Goal: Obtain resource: Download file/media

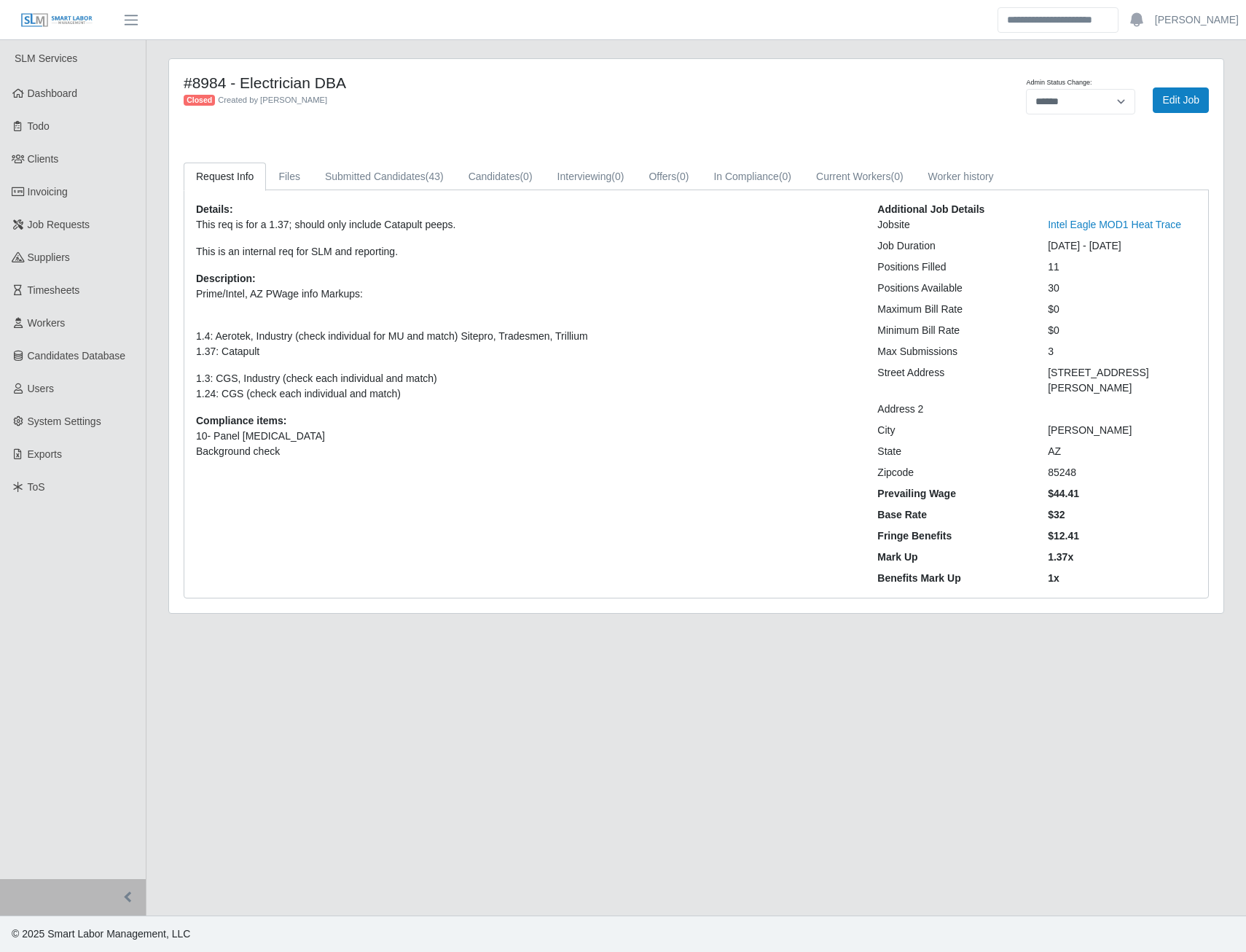
select select "******"
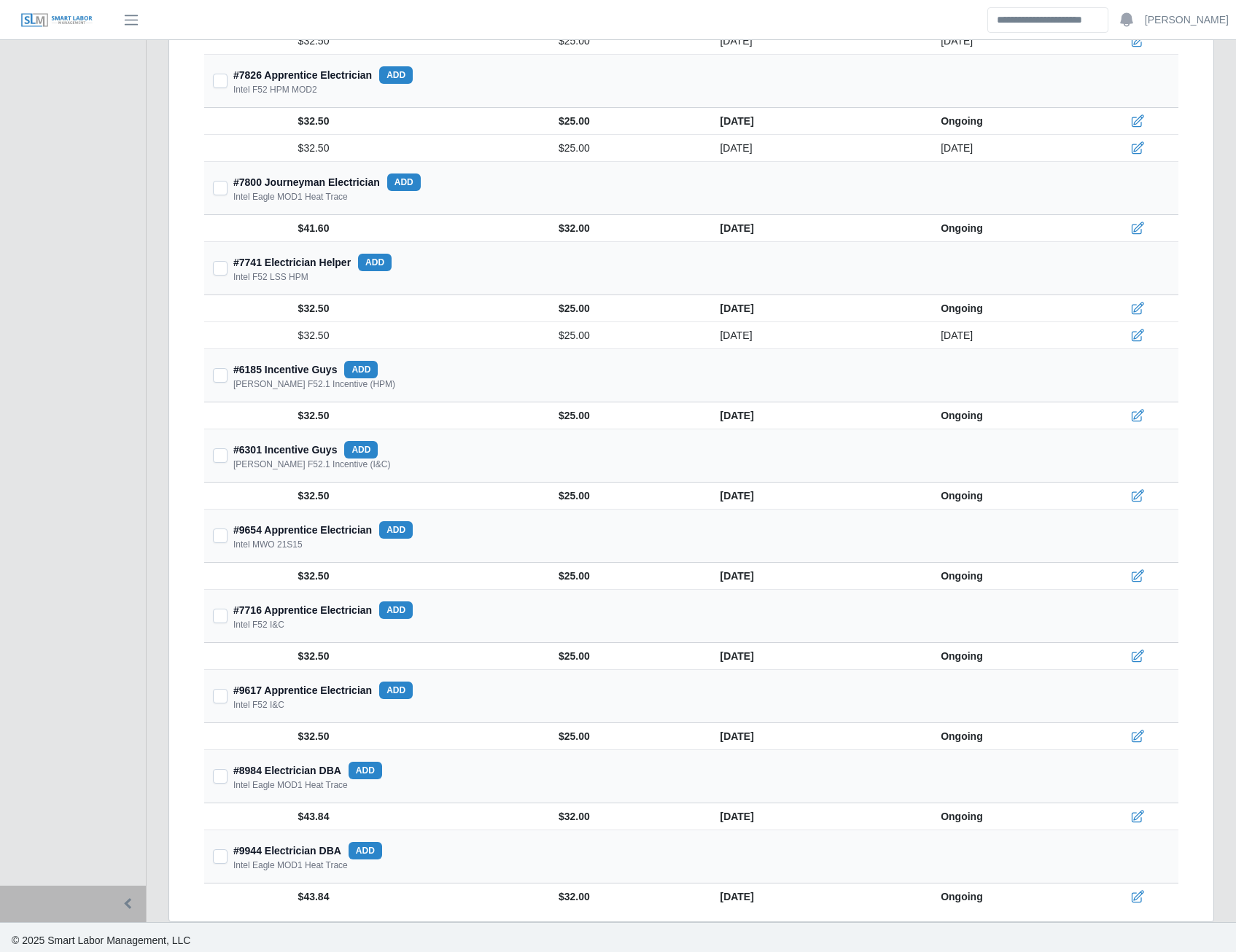
scroll to position [1922, 0]
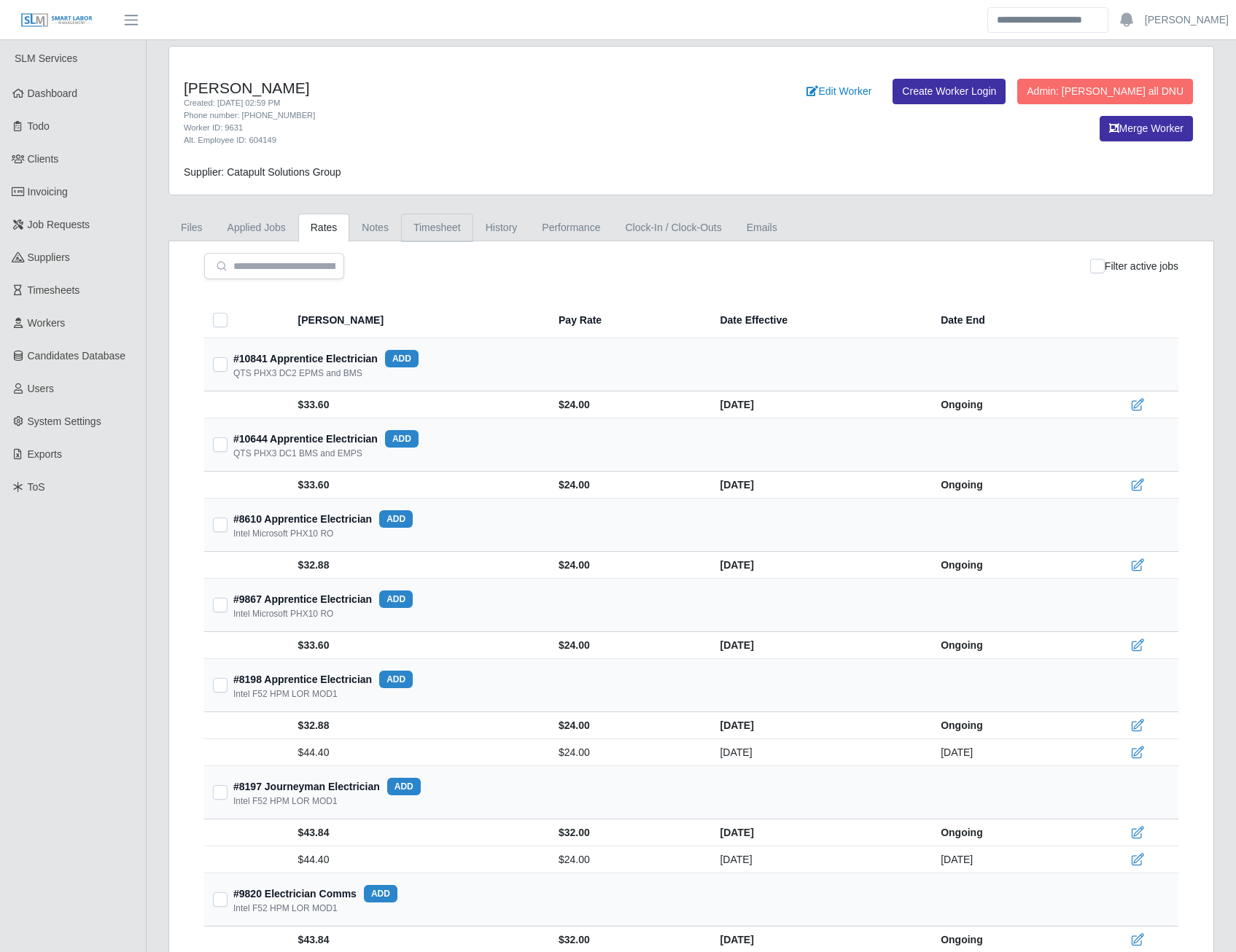
click at [442, 236] on link "Timesheet" at bounding box center [437, 227] width 72 height 28
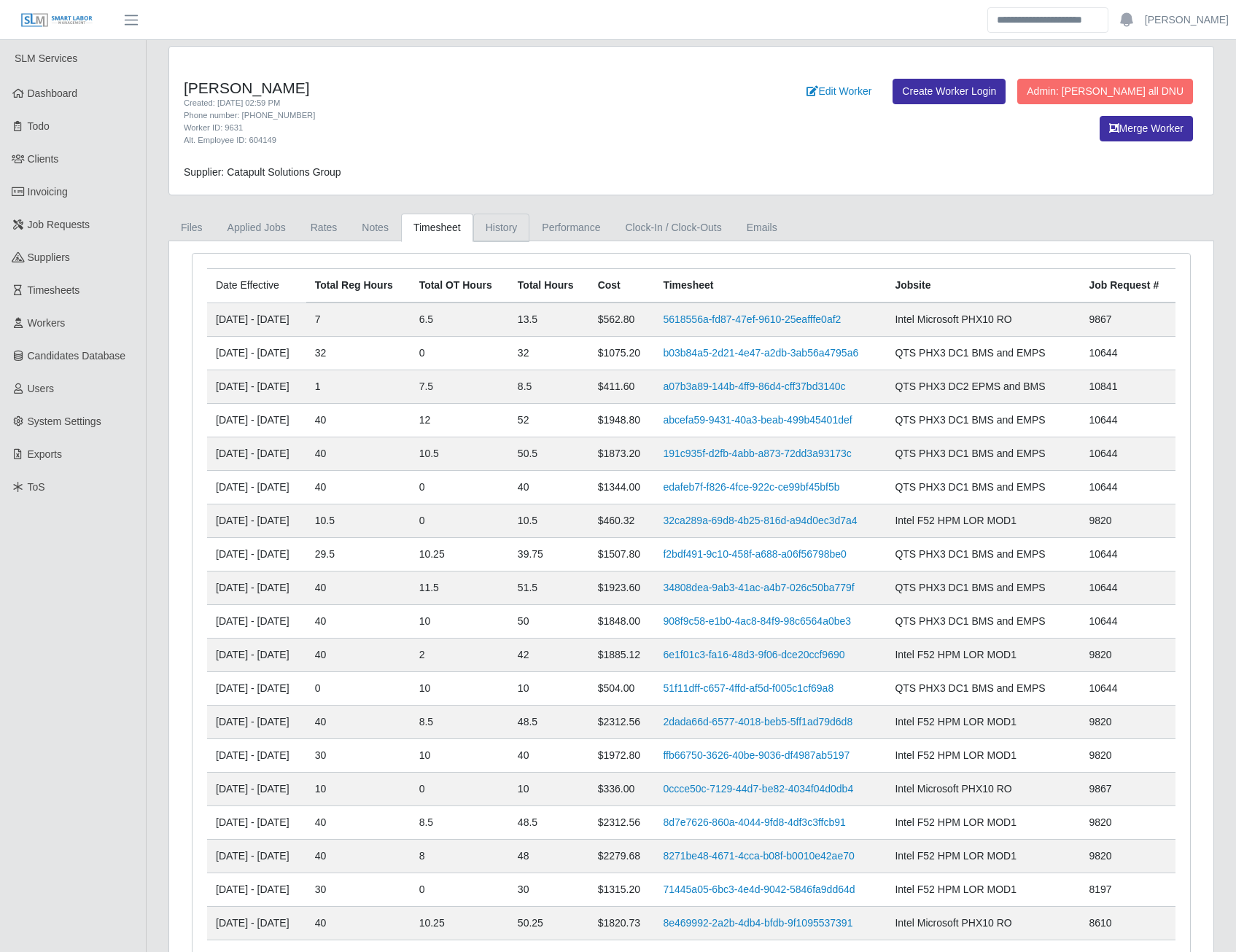
click at [519, 227] on link "History" at bounding box center [501, 227] width 57 height 28
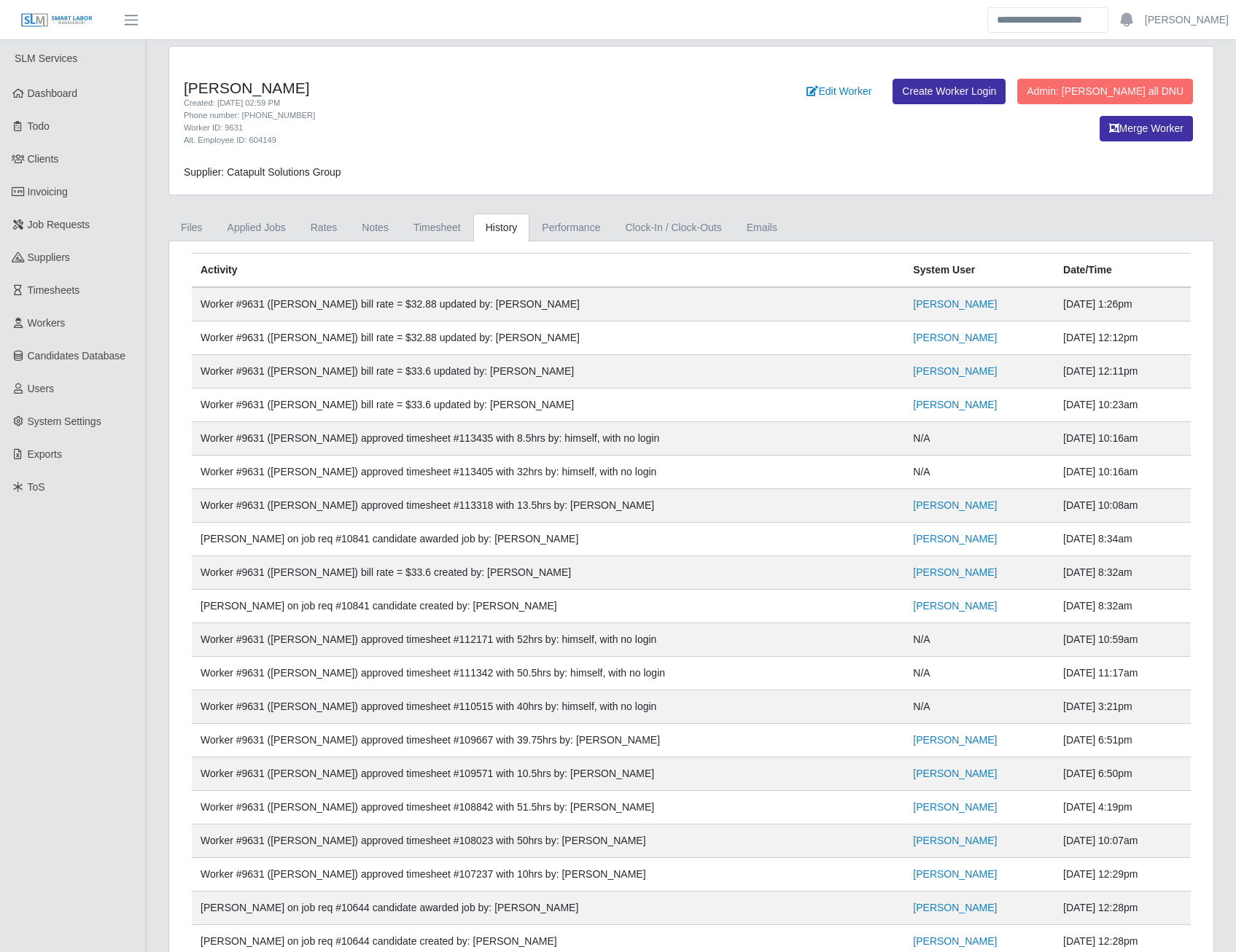
scroll to position [1110, 0]
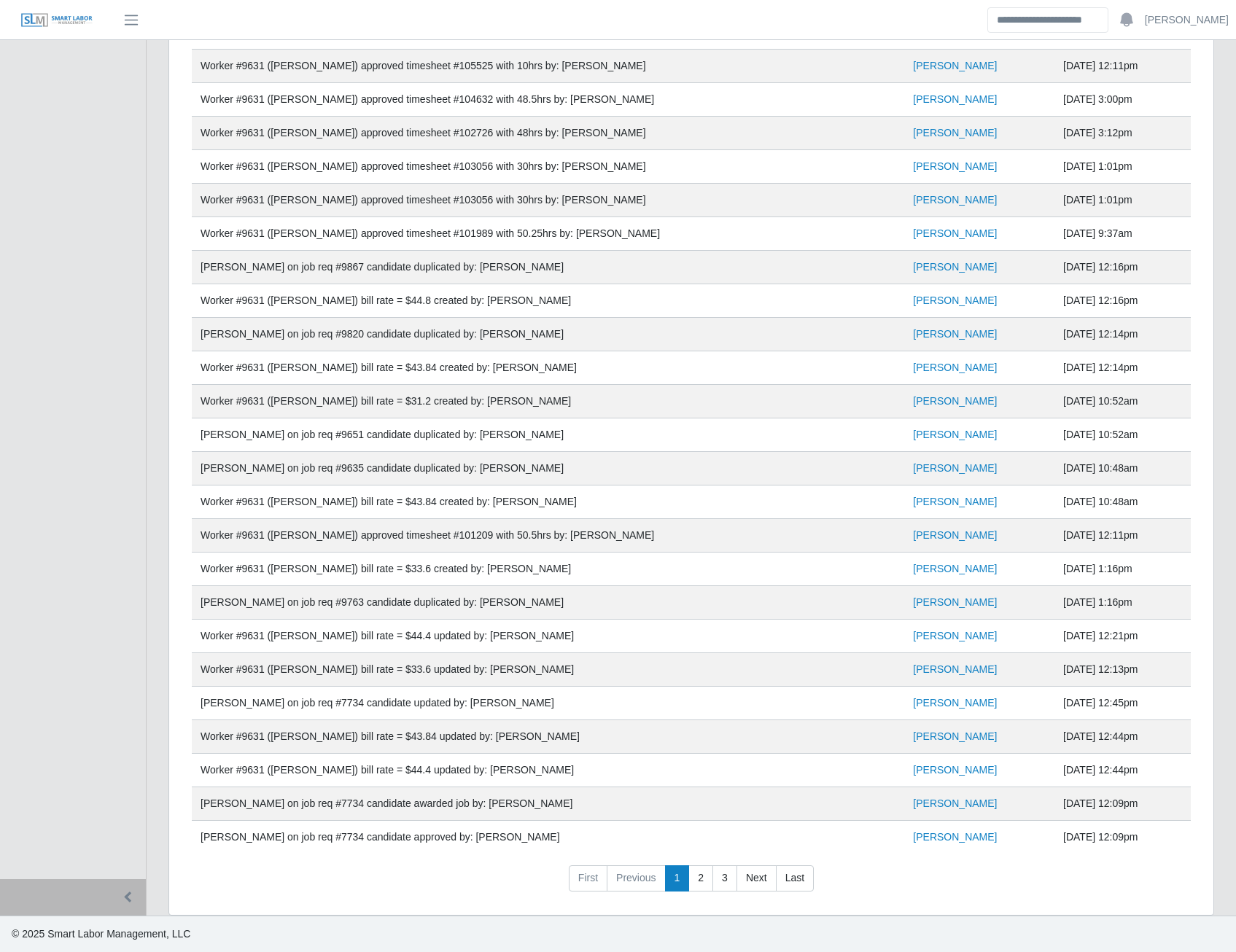
click at [782, 877] on link "Last" at bounding box center [794, 878] width 38 height 26
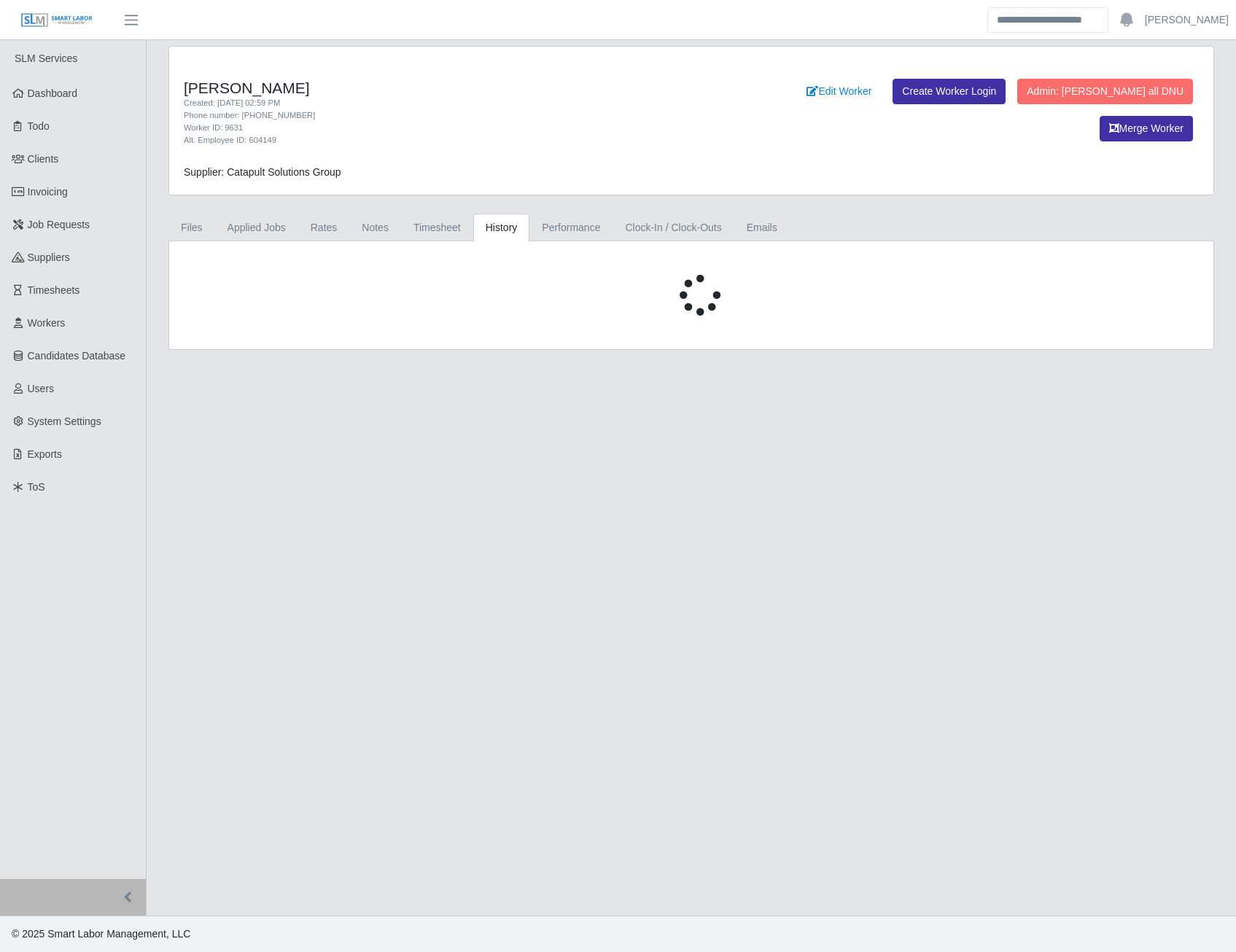
scroll to position [0, 0]
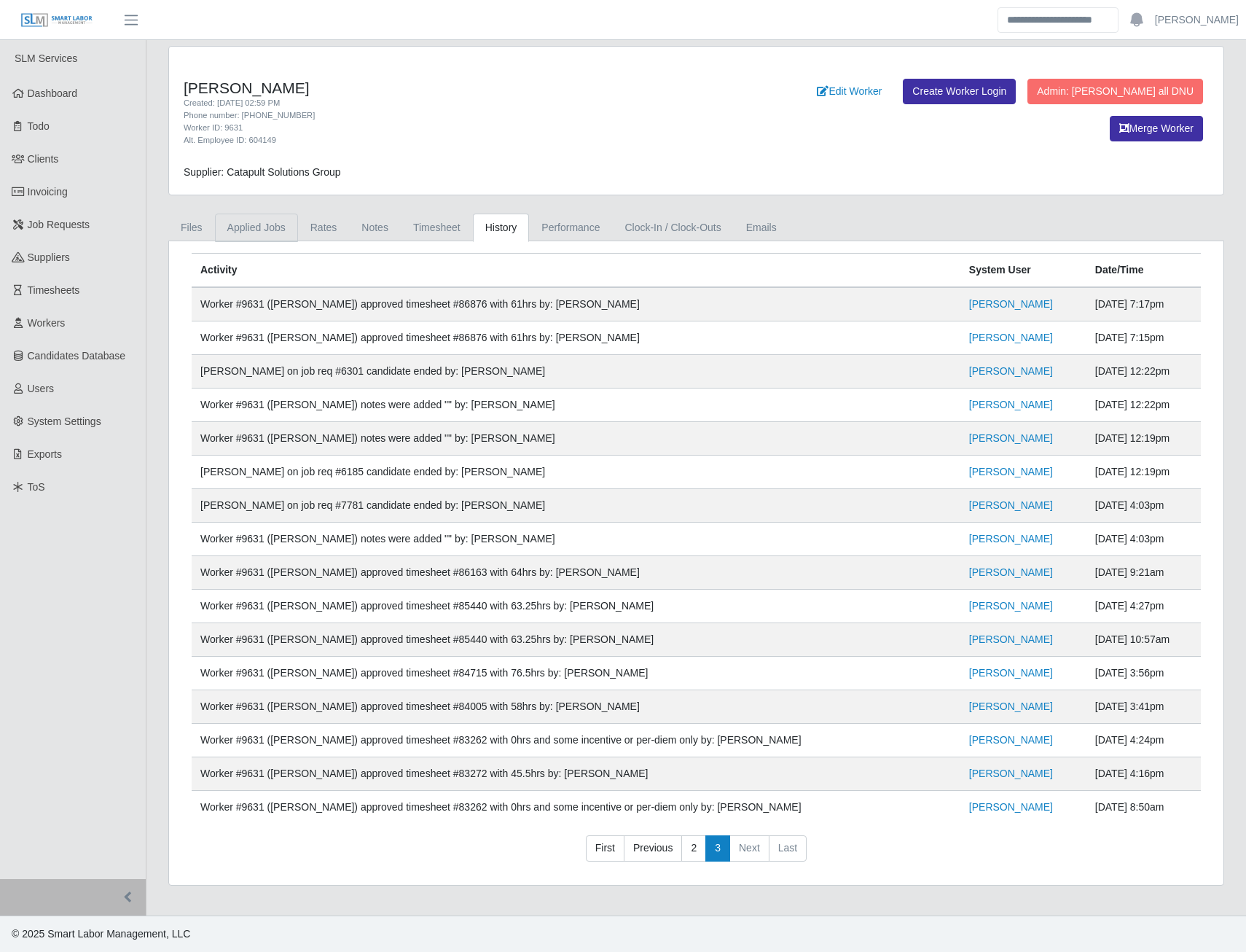
click at [283, 235] on link "Applied Jobs" at bounding box center [256, 227] width 83 height 28
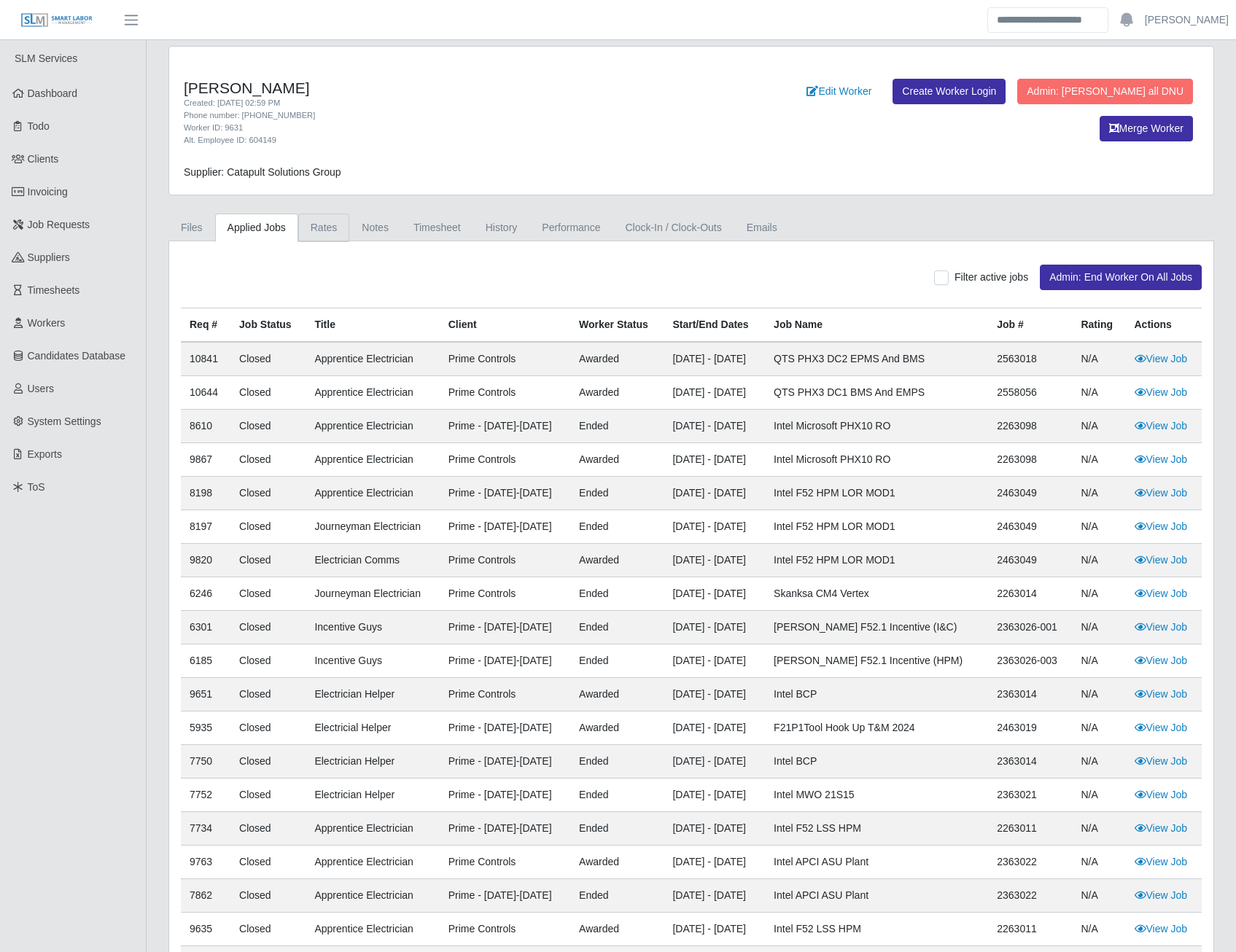
click at [306, 232] on link "Rates" at bounding box center [324, 227] width 52 height 28
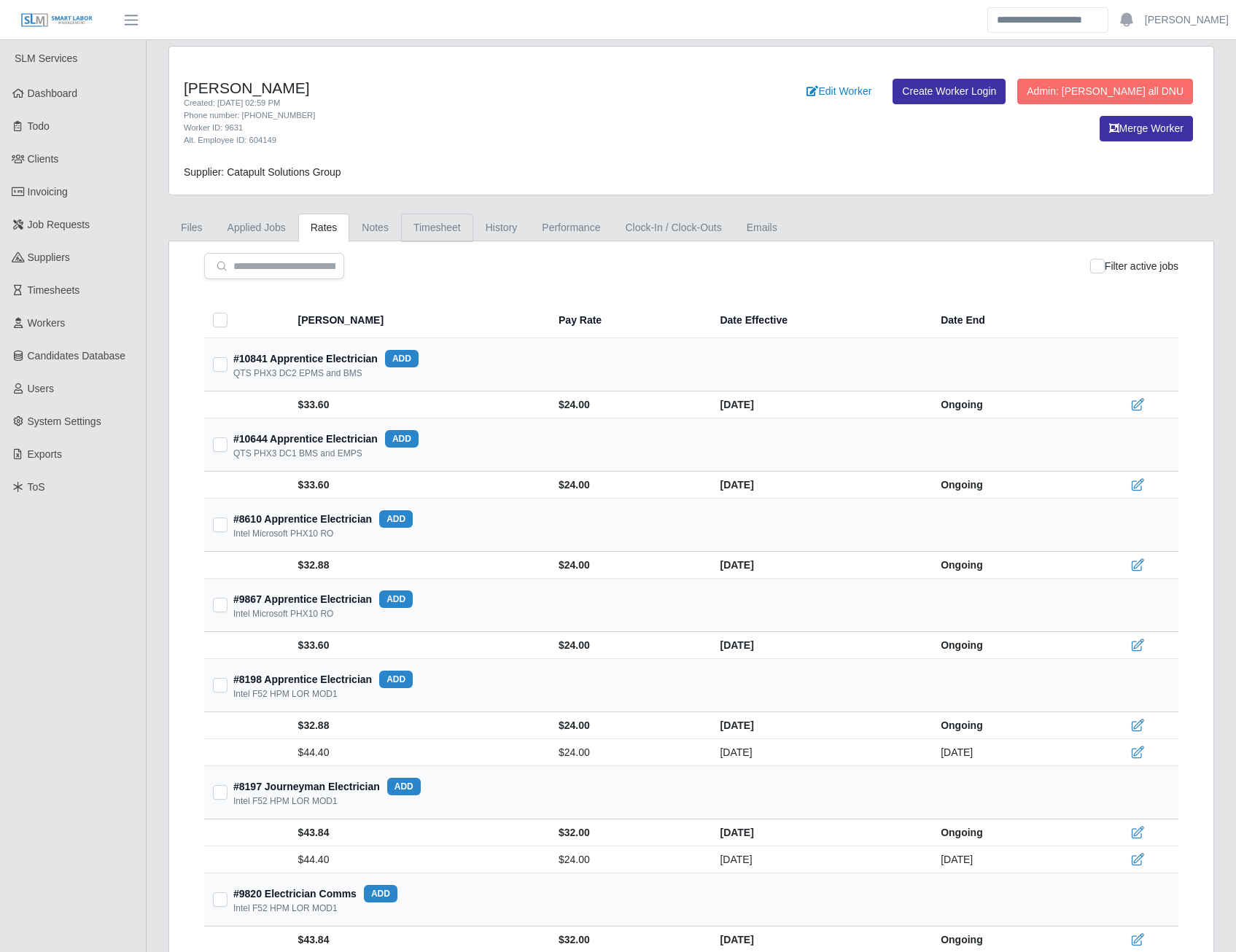
click at [415, 234] on link "Timesheet" at bounding box center [437, 227] width 72 height 28
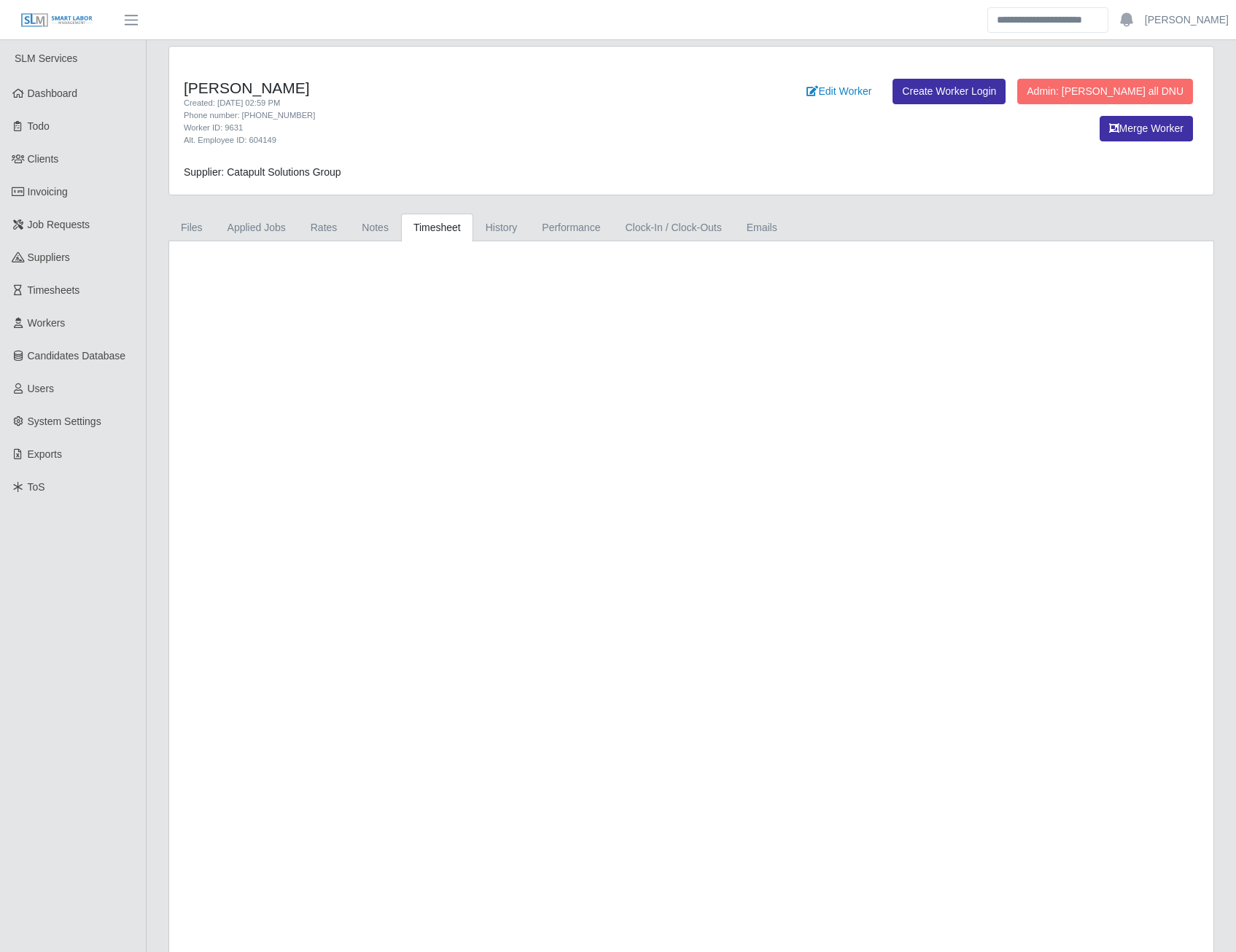
click at [415, 235] on link "Timesheet" at bounding box center [437, 227] width 72 height 28
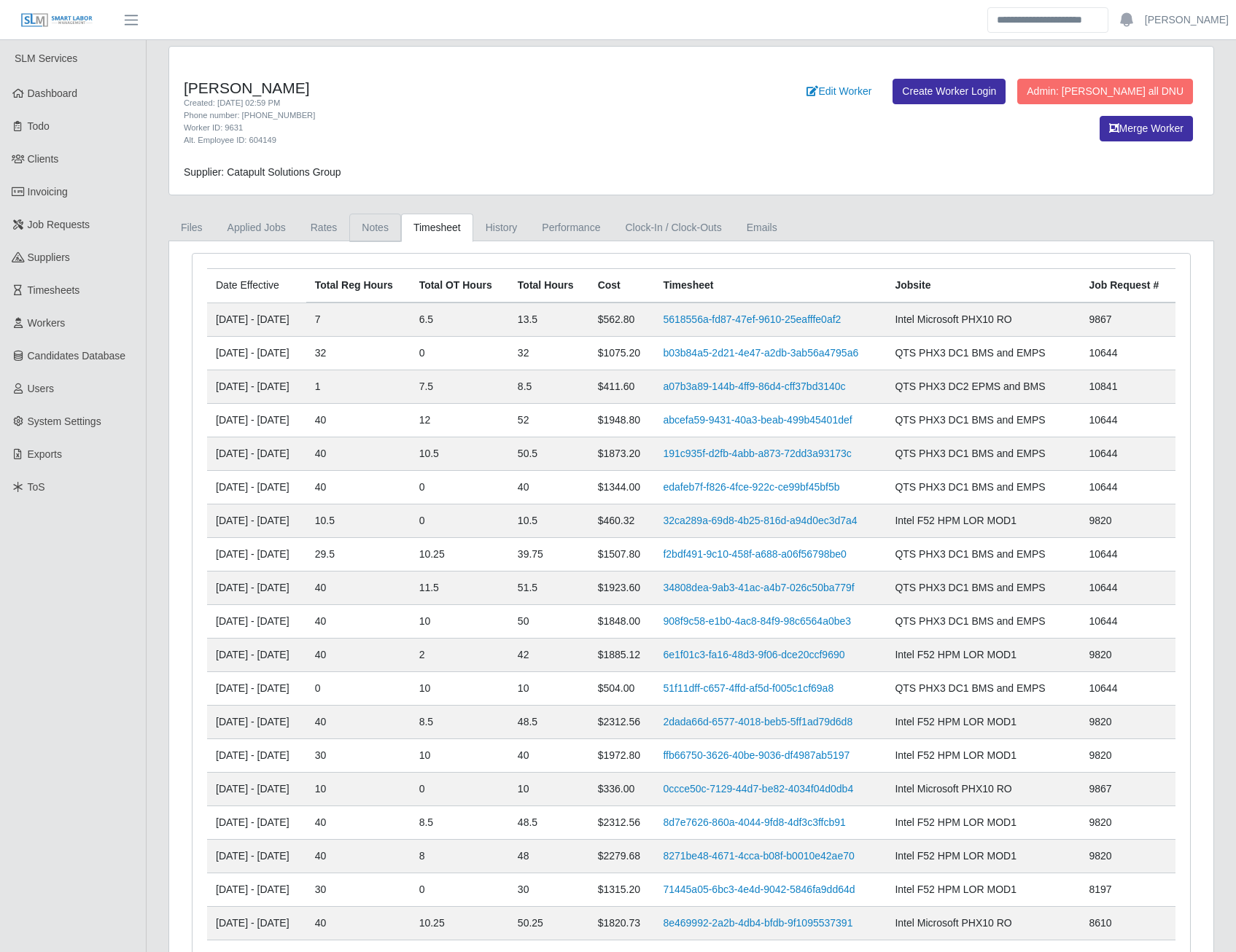
click at [364, 225] on link "Notes" at bounding box center [375, 227] width 52 height 28
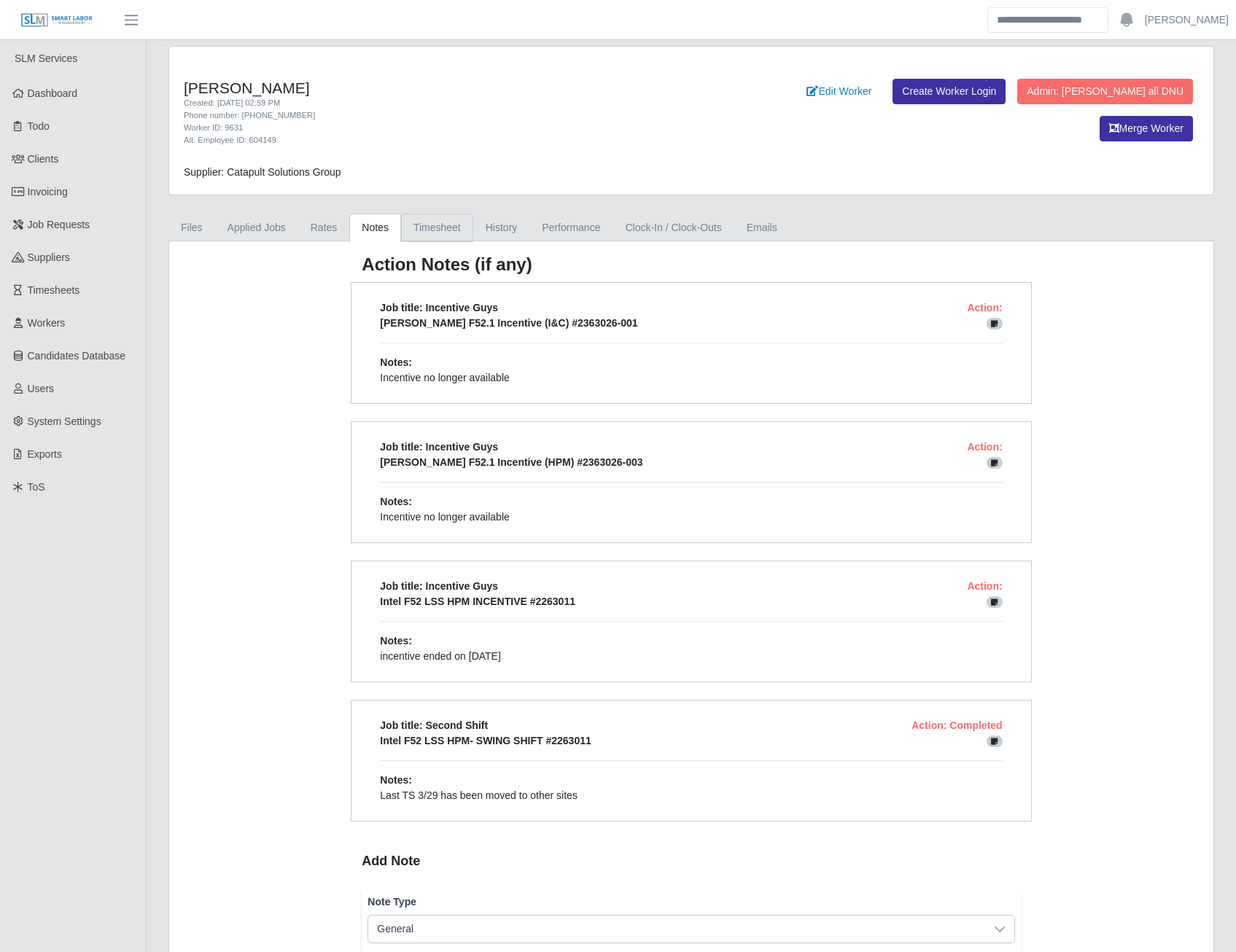
click at [450, 231] on link "Timesheet" at bounding box center [437, 227] width 72 height 28
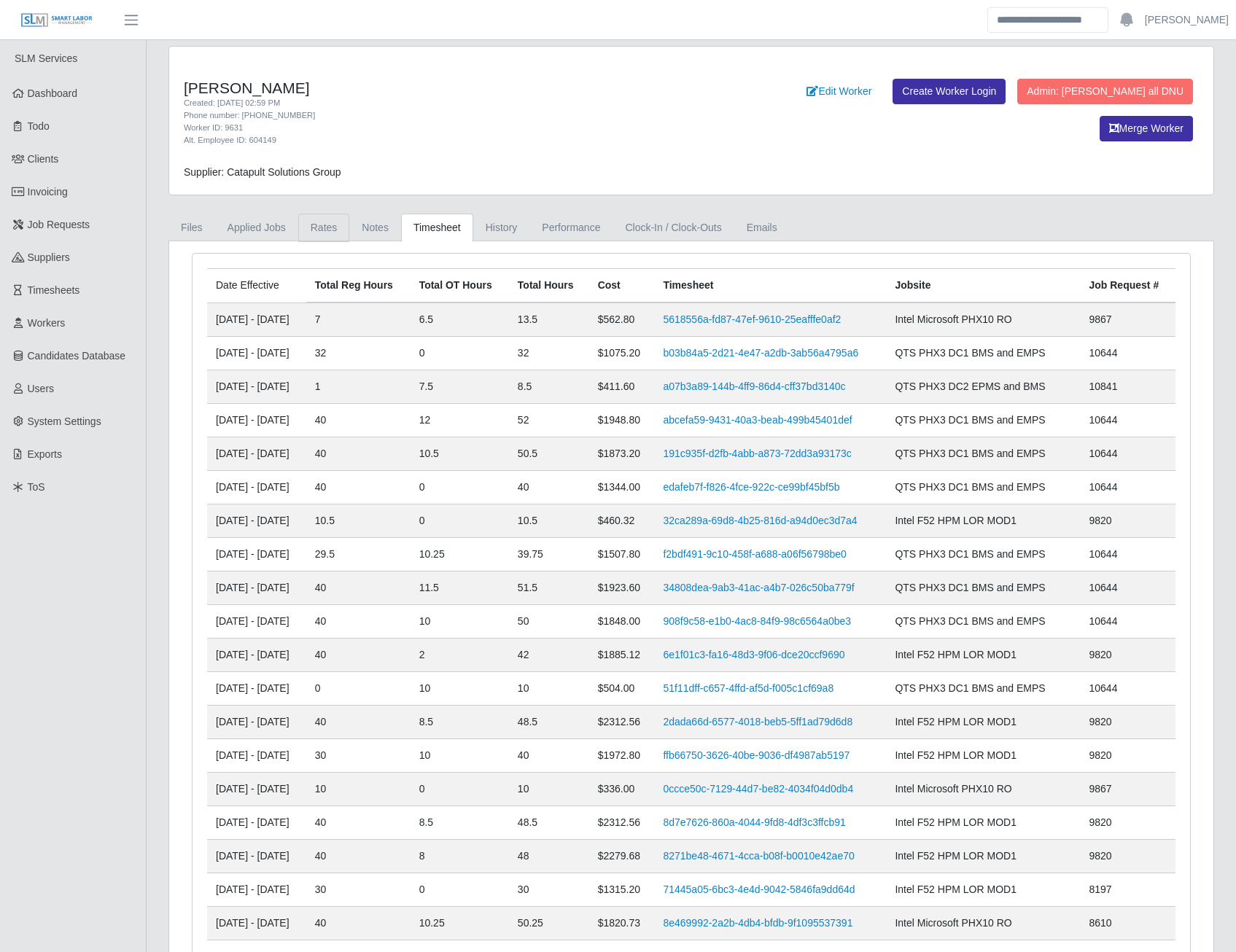
click at [320, 233] on link "Rates" at bounding box center [324, 227] width 52 height 28
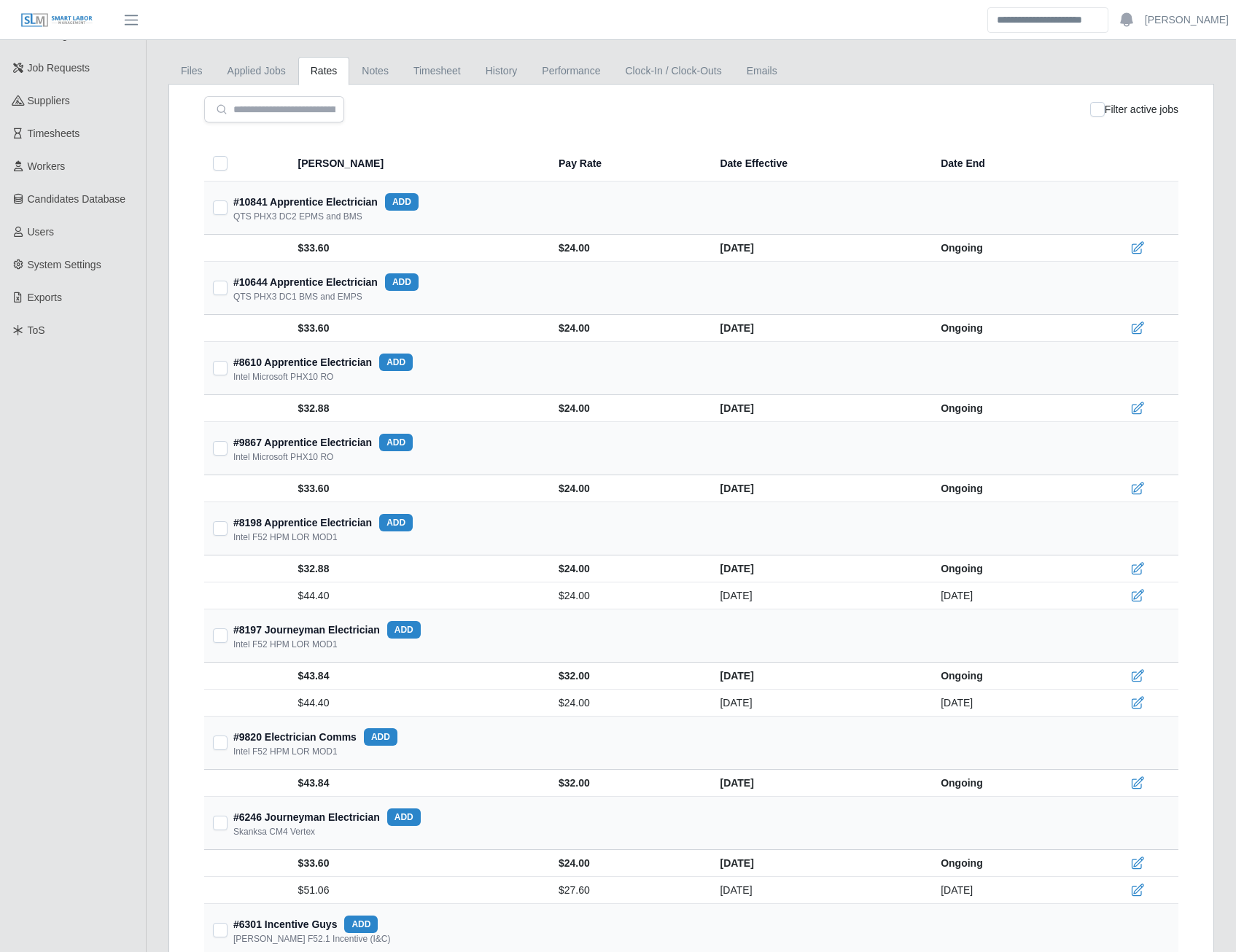
scroll to position [158, 0]
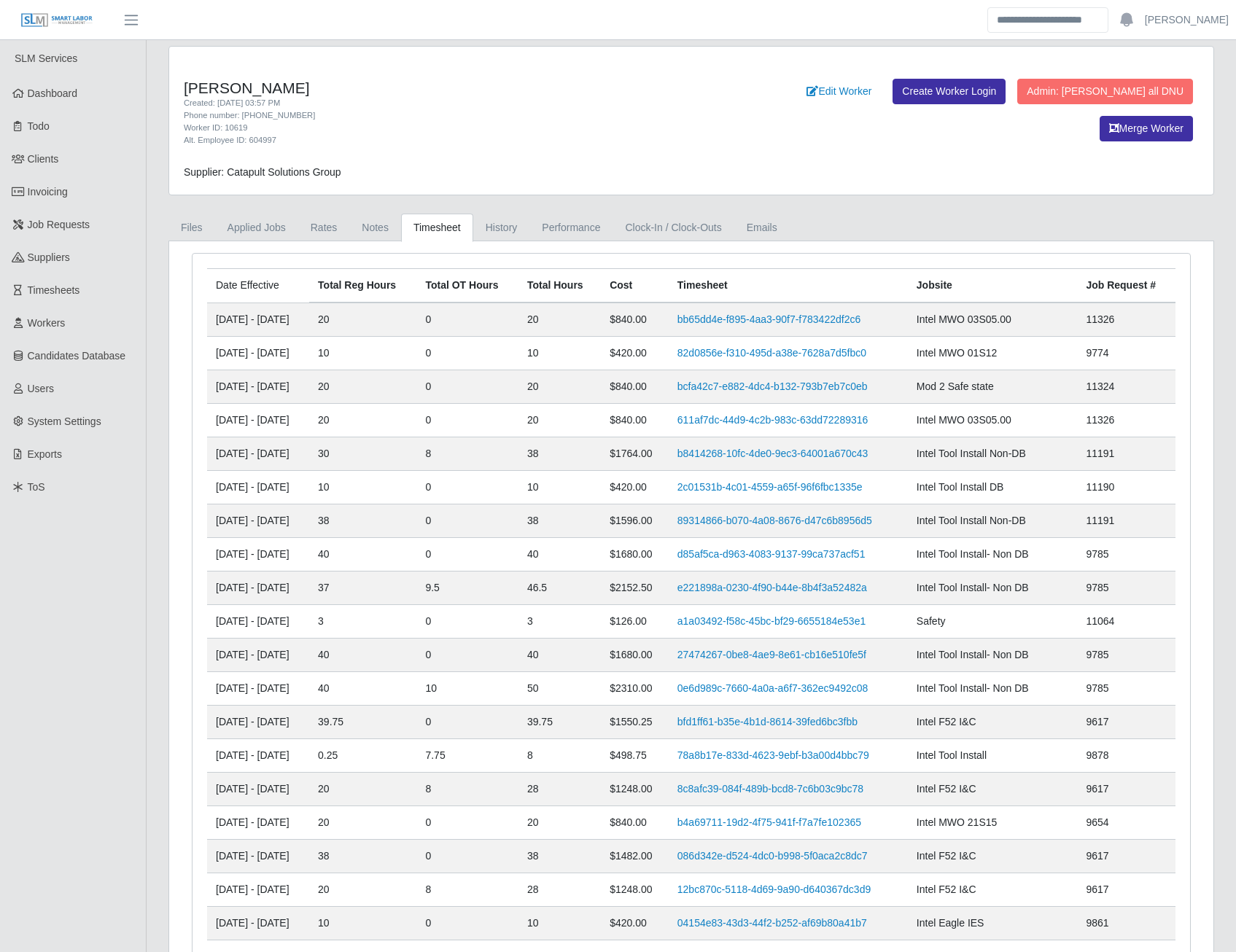
scroll to position [10, 0]
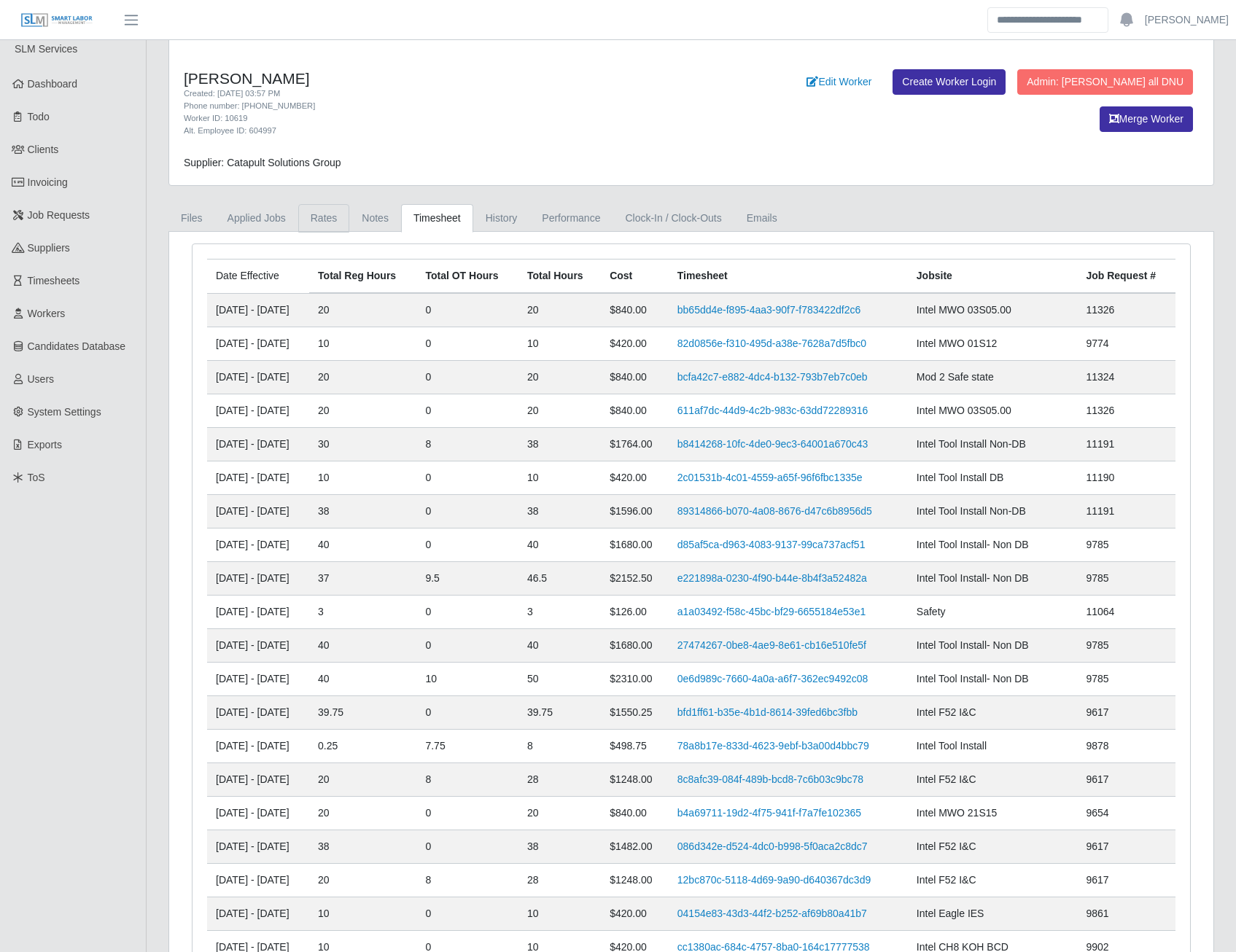
click at [316, 219] on link "Rates" at bounding box center [324, 218] width 52 height 28
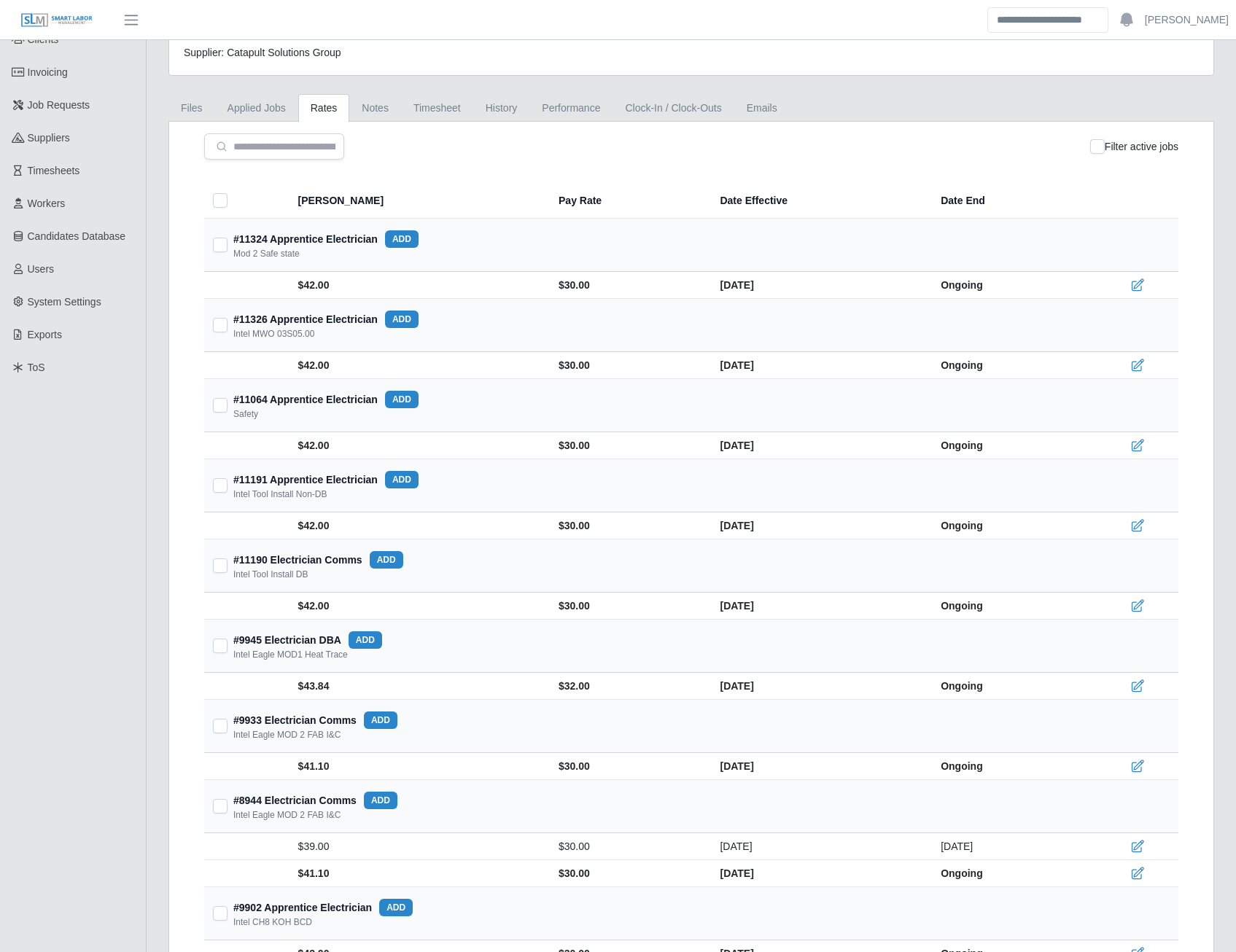
scroll to position [0, 0]
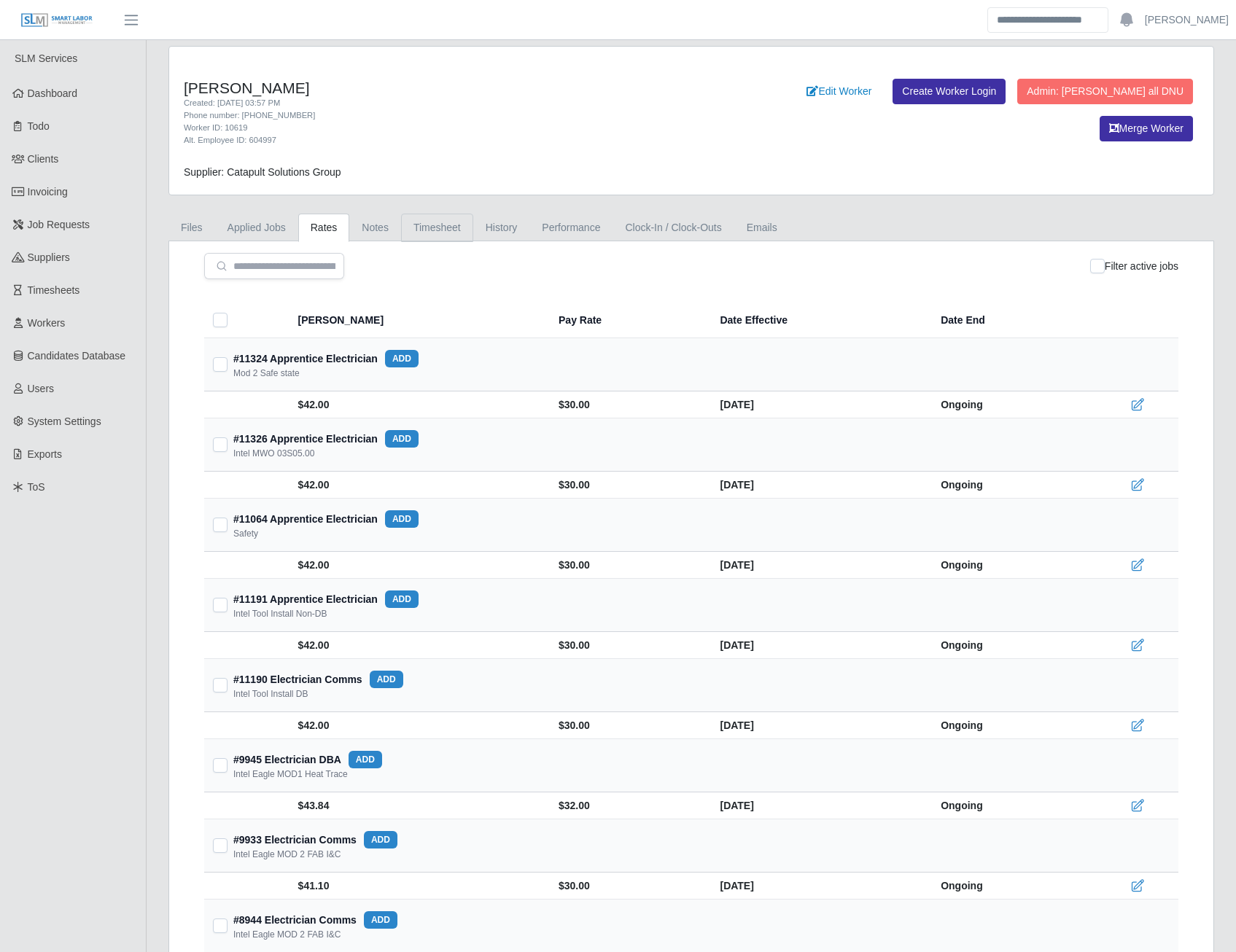
click at [432, 231] on link "Timesheet" at bounding box center [437, 227] width 72 height 28
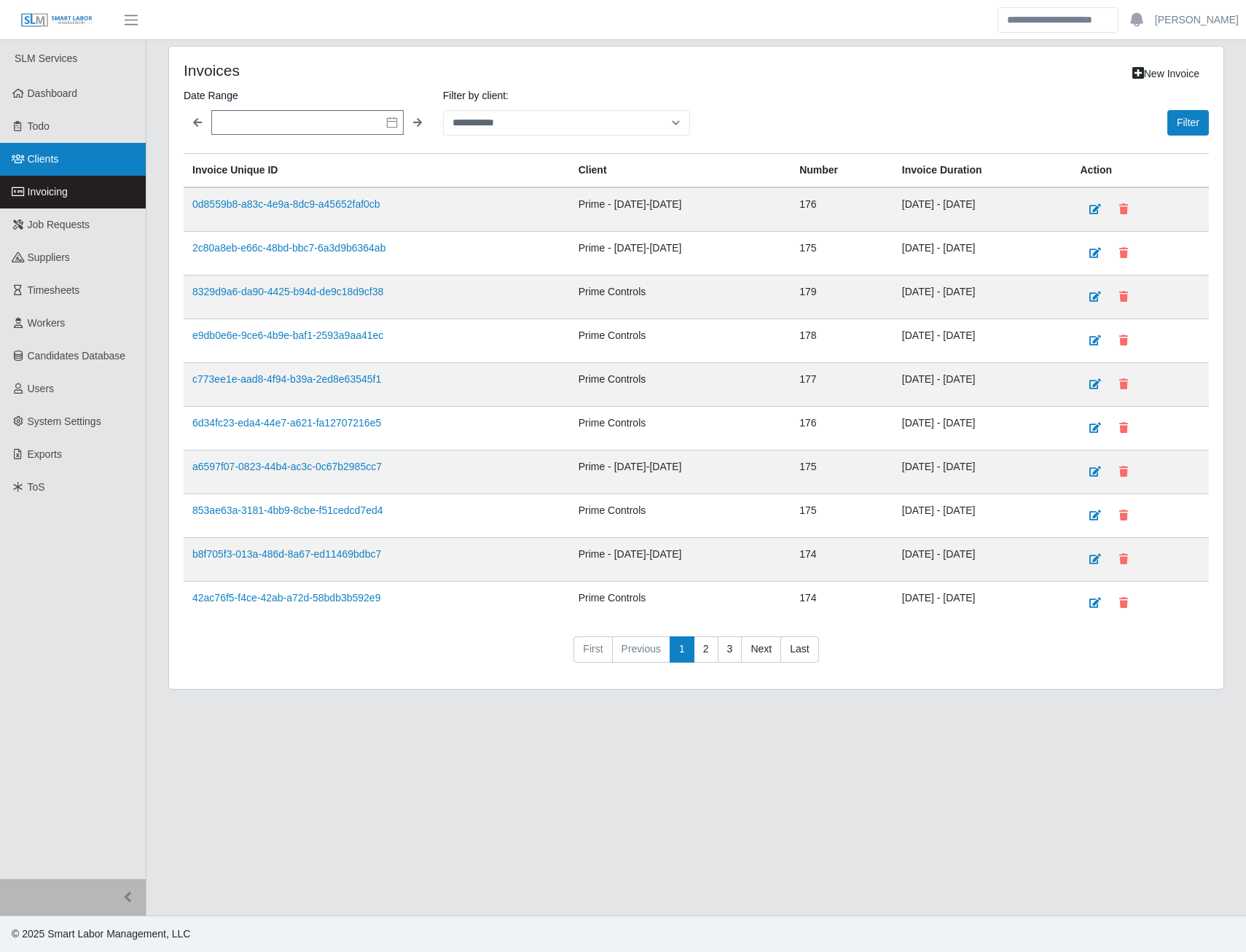
click at [45, 173] on link "Clients" at bounding box center [73, 159] width 146 height 32
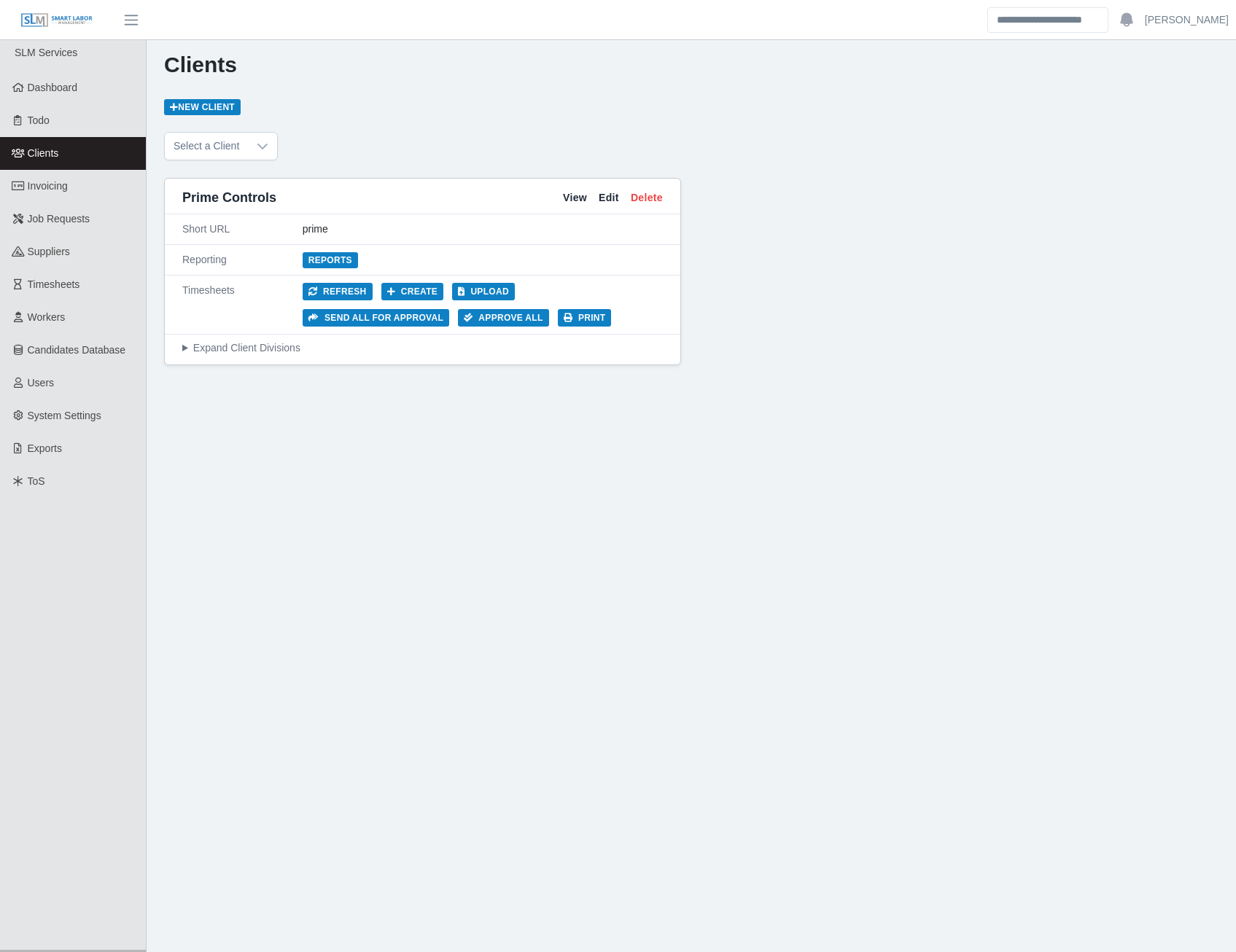
scroll to position [7, 0]
click at [337, 260] on link "Reports" at bounding box center [330, 259] width 55 height 16
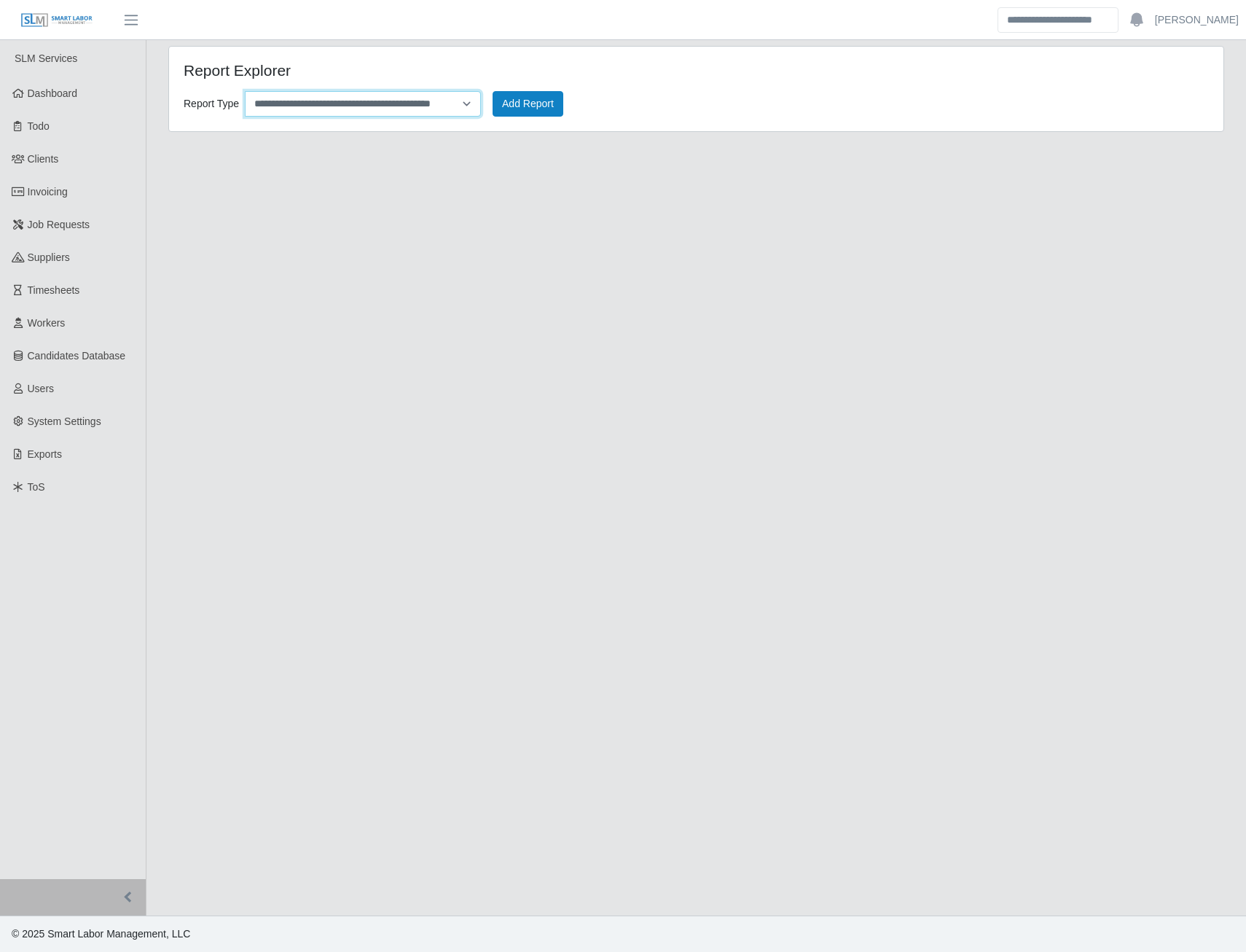
click at [456, 104] on select "**********" at bounding box center [362, 104] width 236 height 25
select select "**********"
click at [245, 91] on select "**********" at bounding box center [362, 104] width 236 height 25
click at [514, 109] on button "Add Report" at bounding box center [527, 104] width 71 height 25
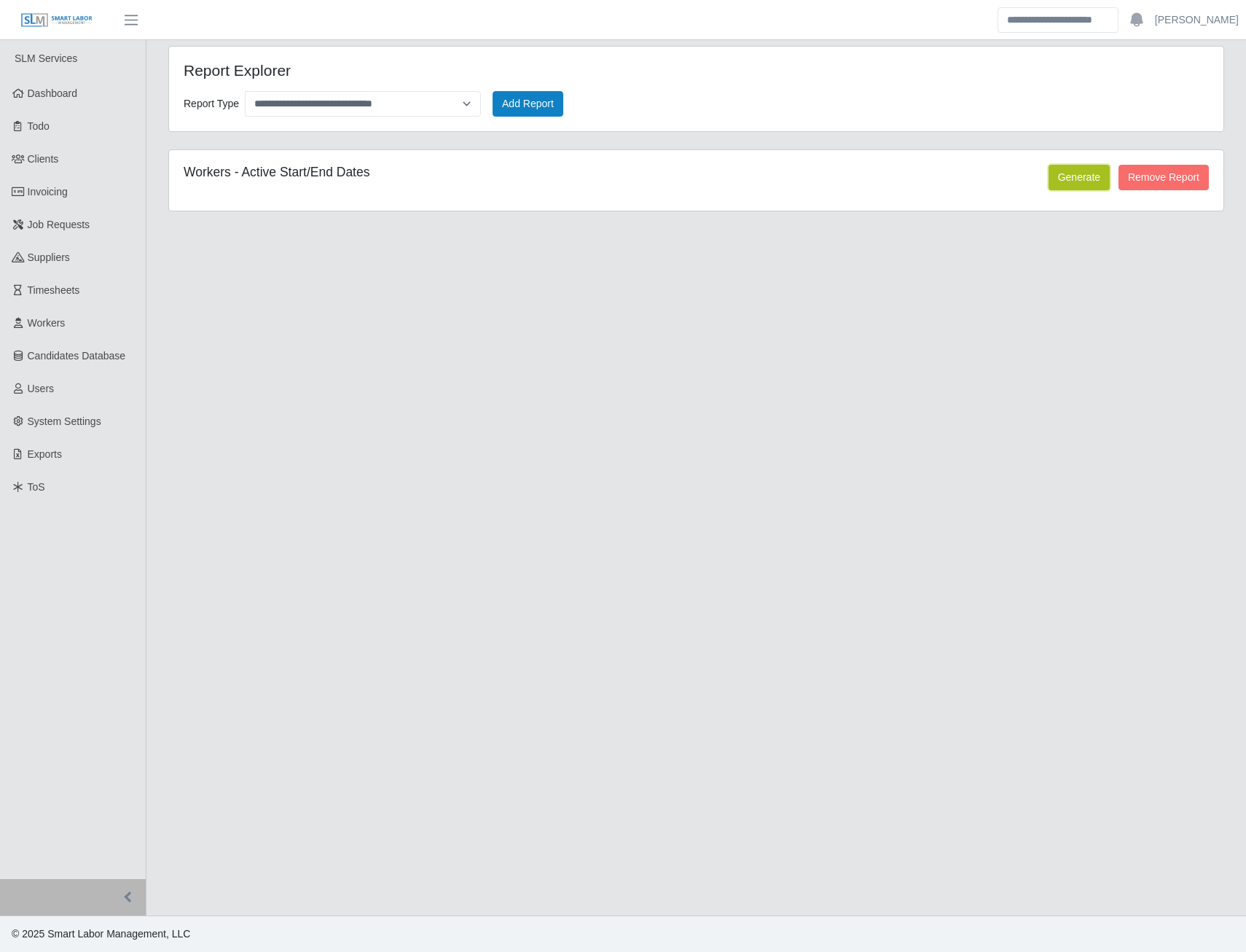
click at [1082, 185] on button "Generate" at bounding box center [1079, 177] width 61 height 25
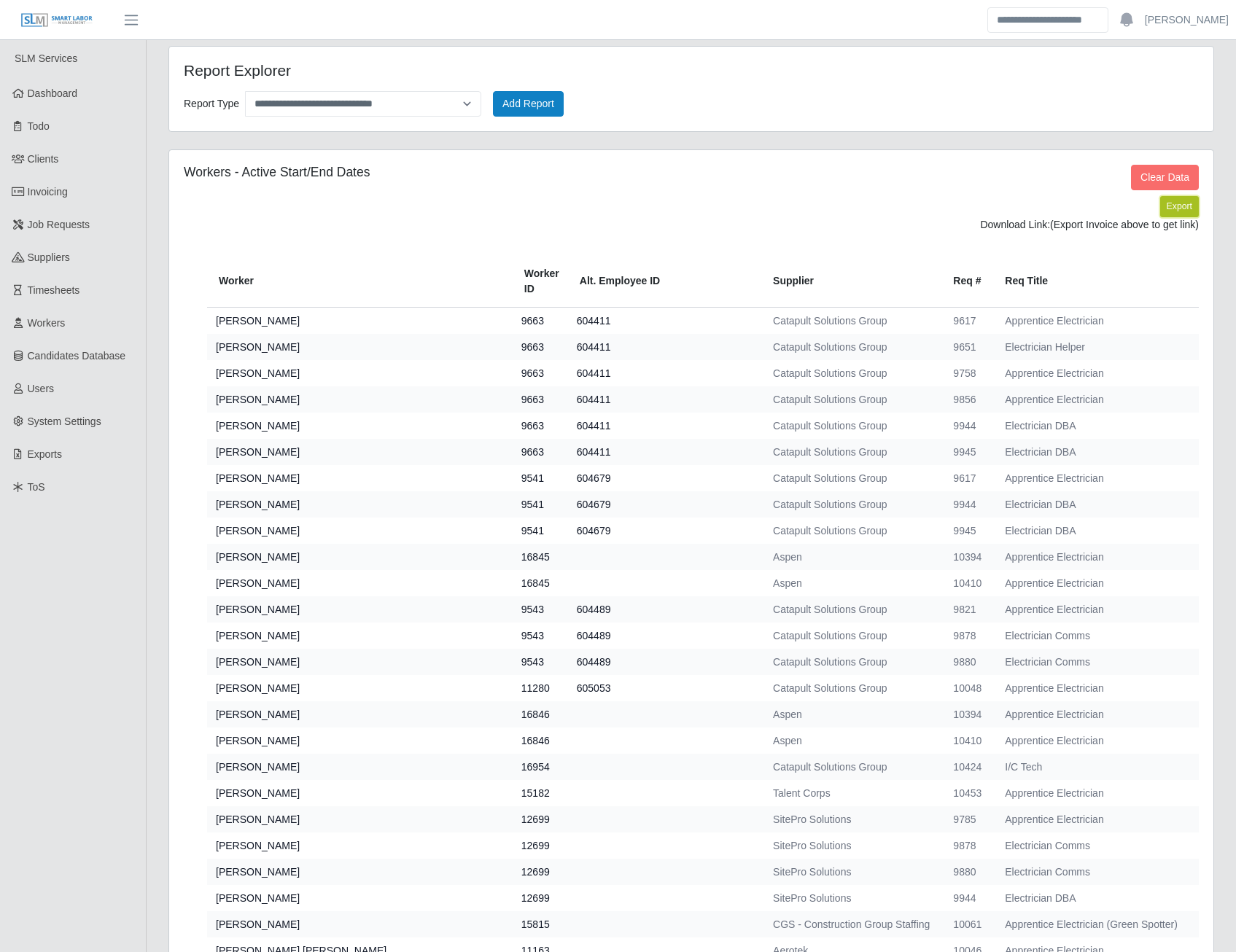
click at [1179, 207] on button "Export" at bounding box center [1179, 205] width 39 height 20
click at [1090, 230] on link "https://sm-slm-prod.s3.amazonaws.com/documents/client/62/Active_Workers_Start_E…" at bounding box center [1144, 224] width 108 height 11
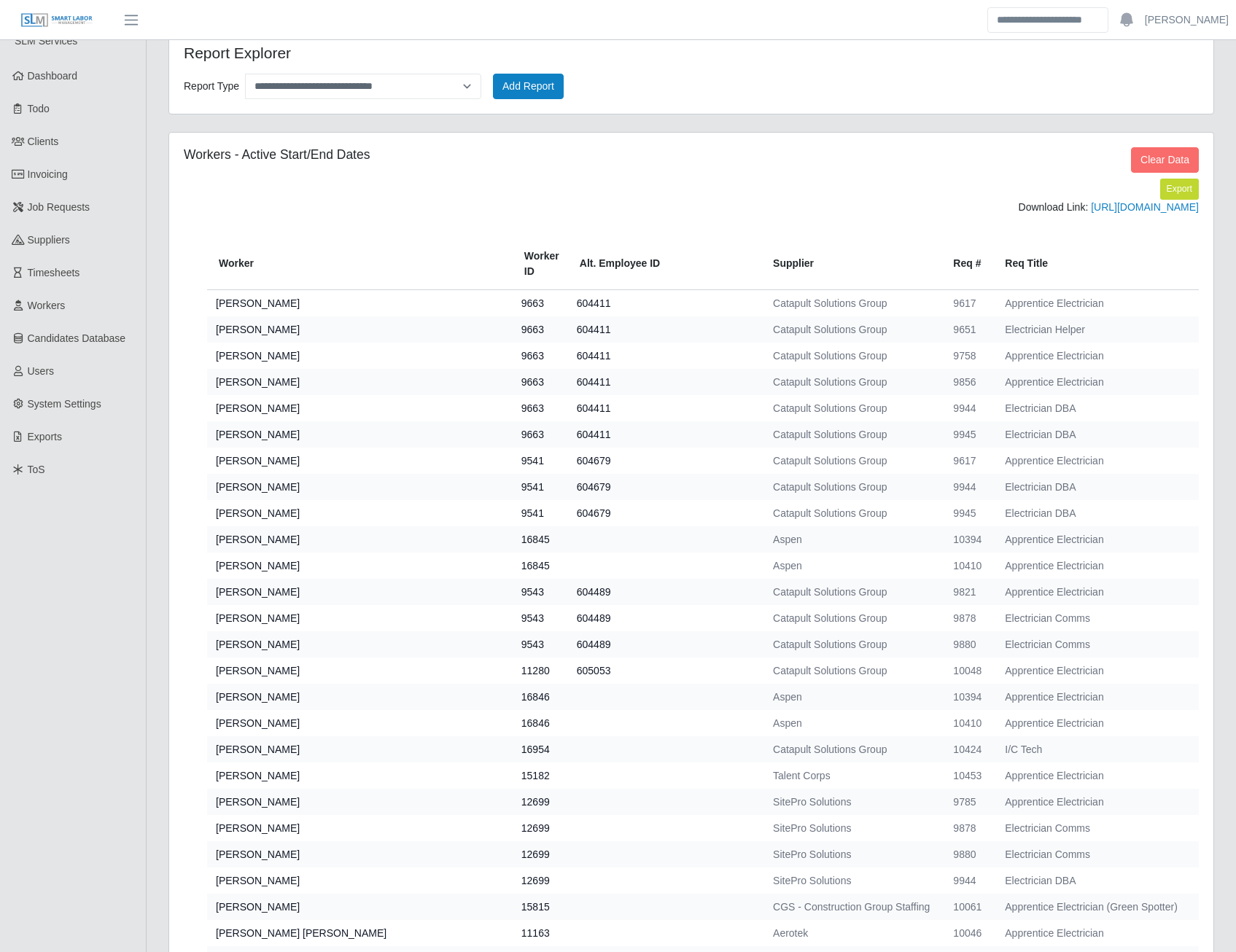
scroll to position [31, 0]
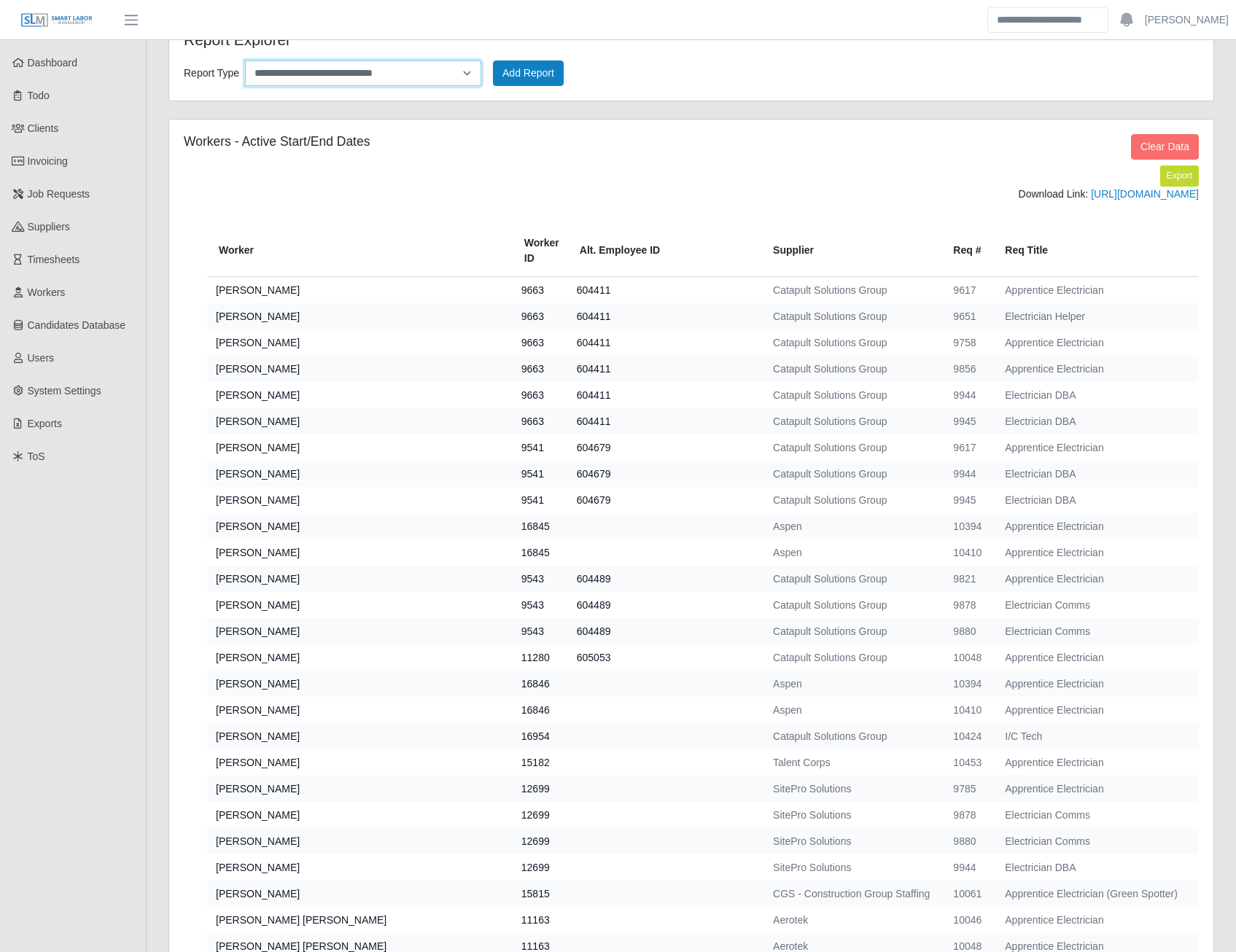
click at [465, 71] on select "**********" at bounding box center [363, 73] width 236 height 25
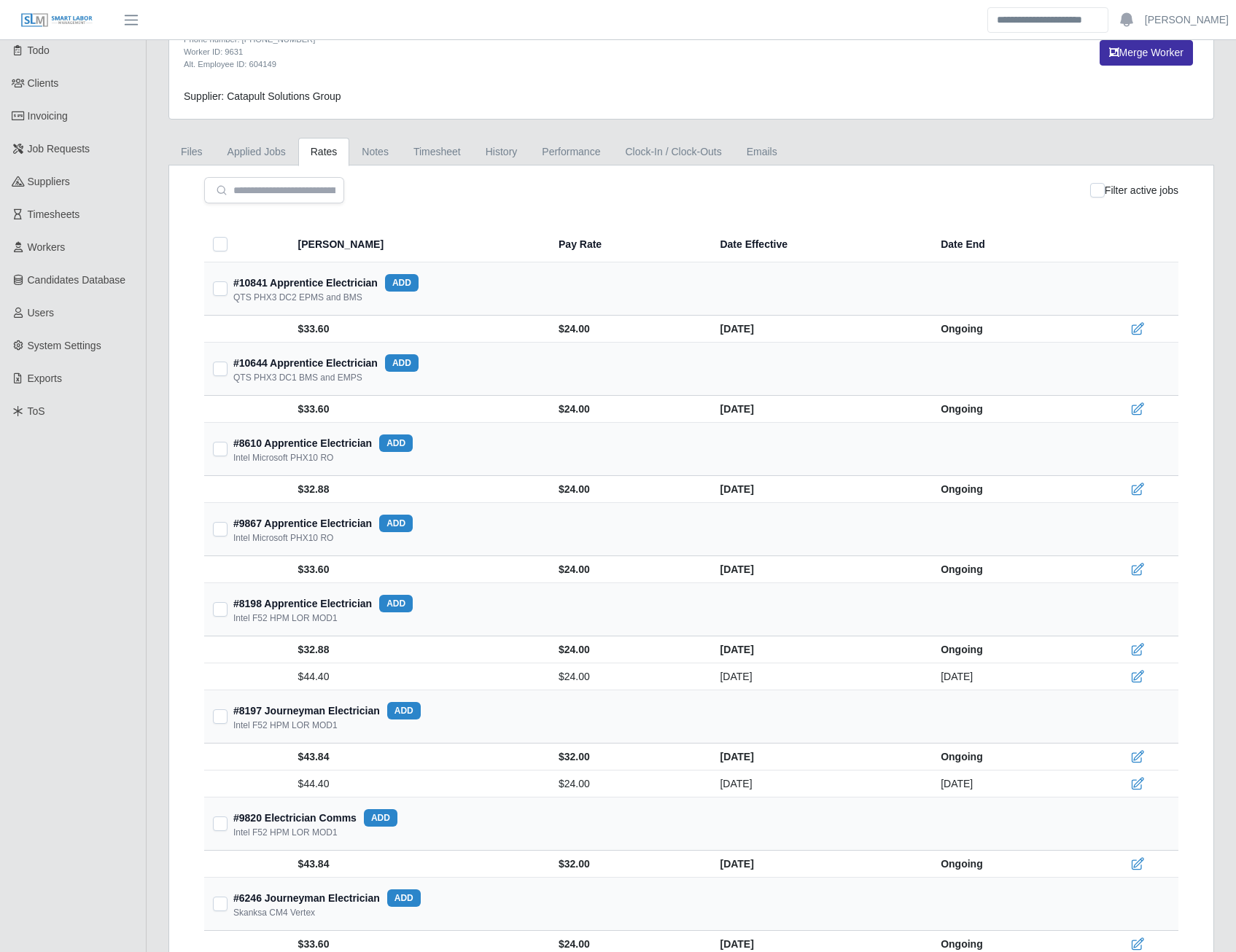
scroll to position [1172, 0]
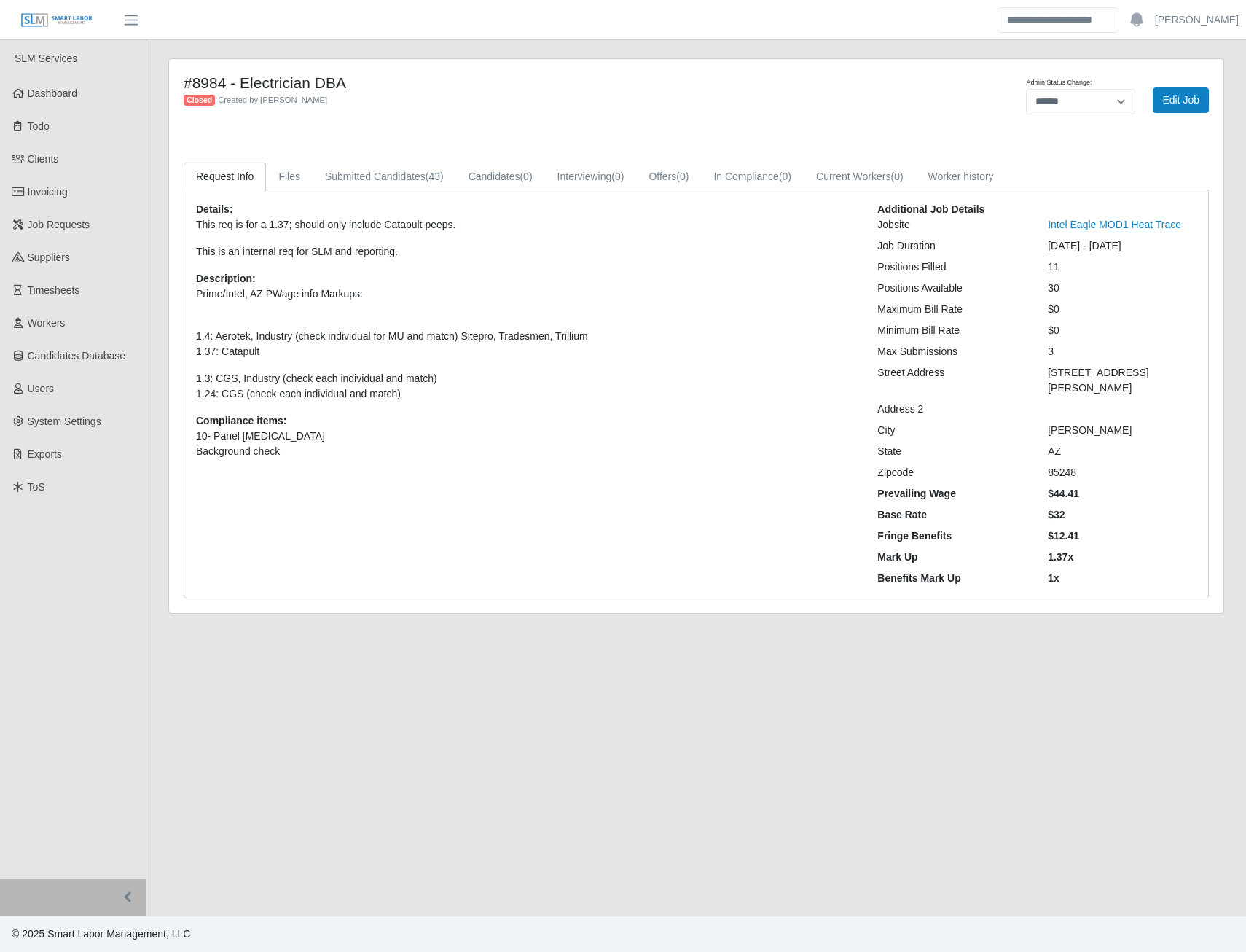
select select "******"
